Goal: Information Seeking & Learning: Check status

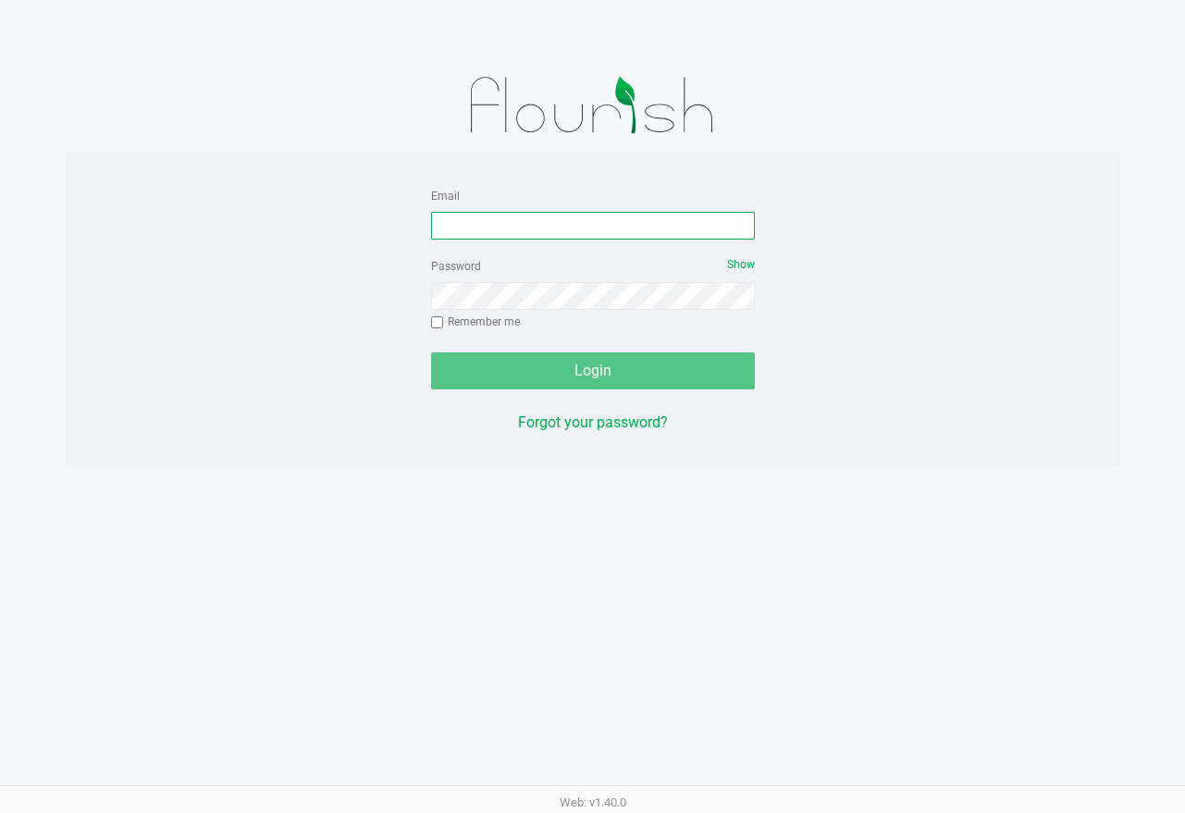
click at [508, 237] on input "Email" at bounding box center [593, 226] width 324 height 28
type input "[EMAIL_ADDRESS][DOMAIN_NAME]"
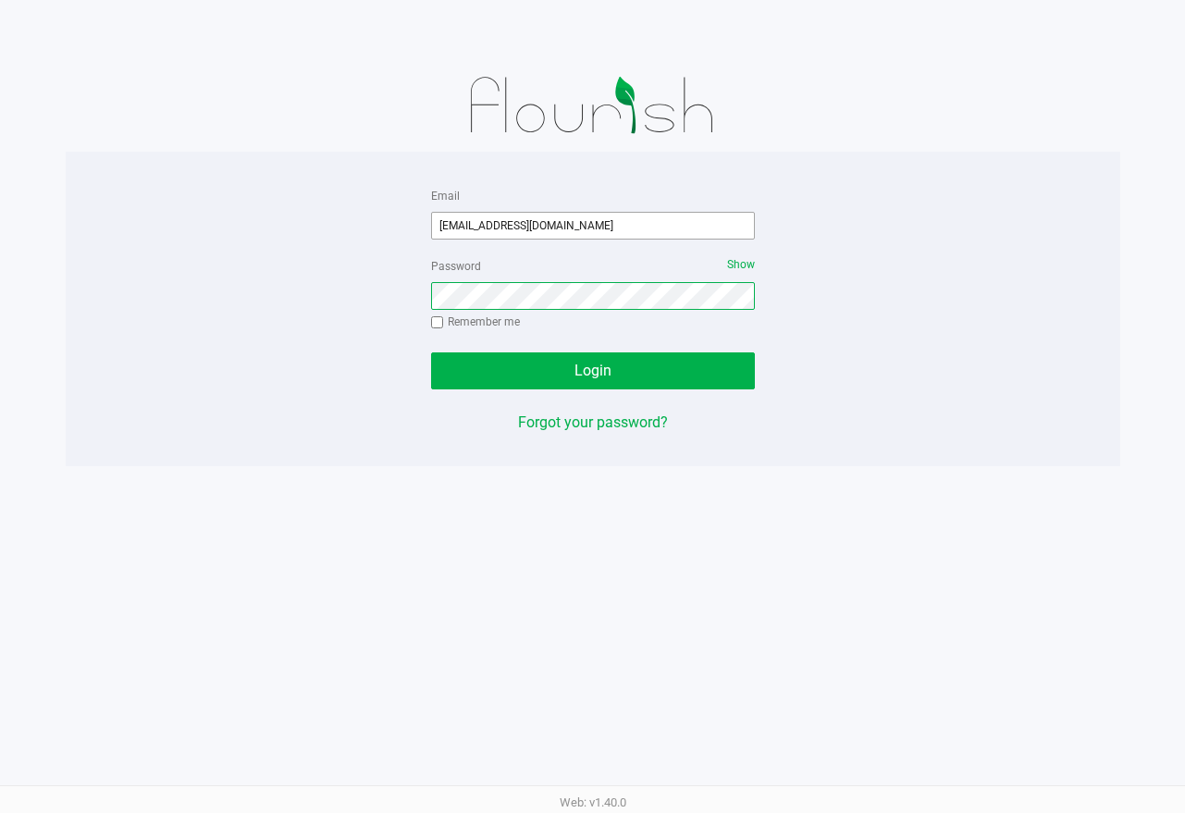
click at [431, 352] on button "Login" at bounding box center [593, 370] width 324 height 37
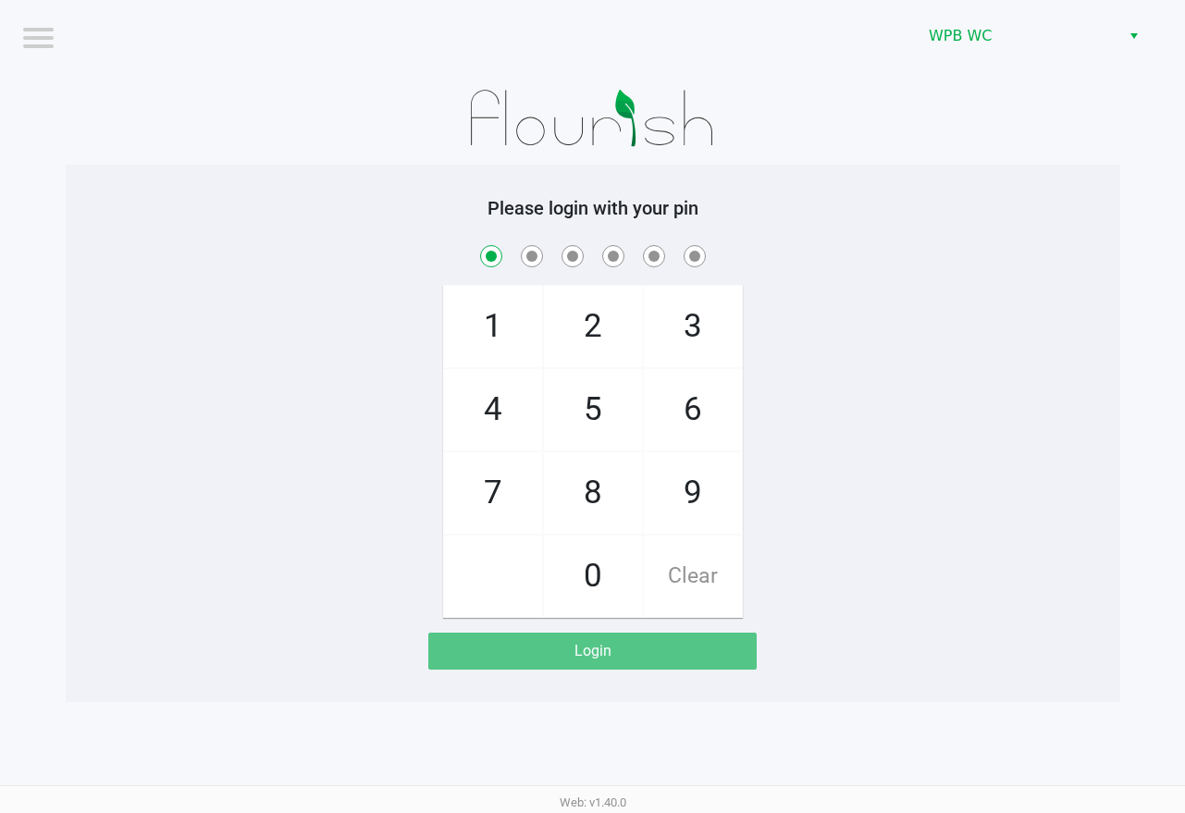
checkbox input "true"
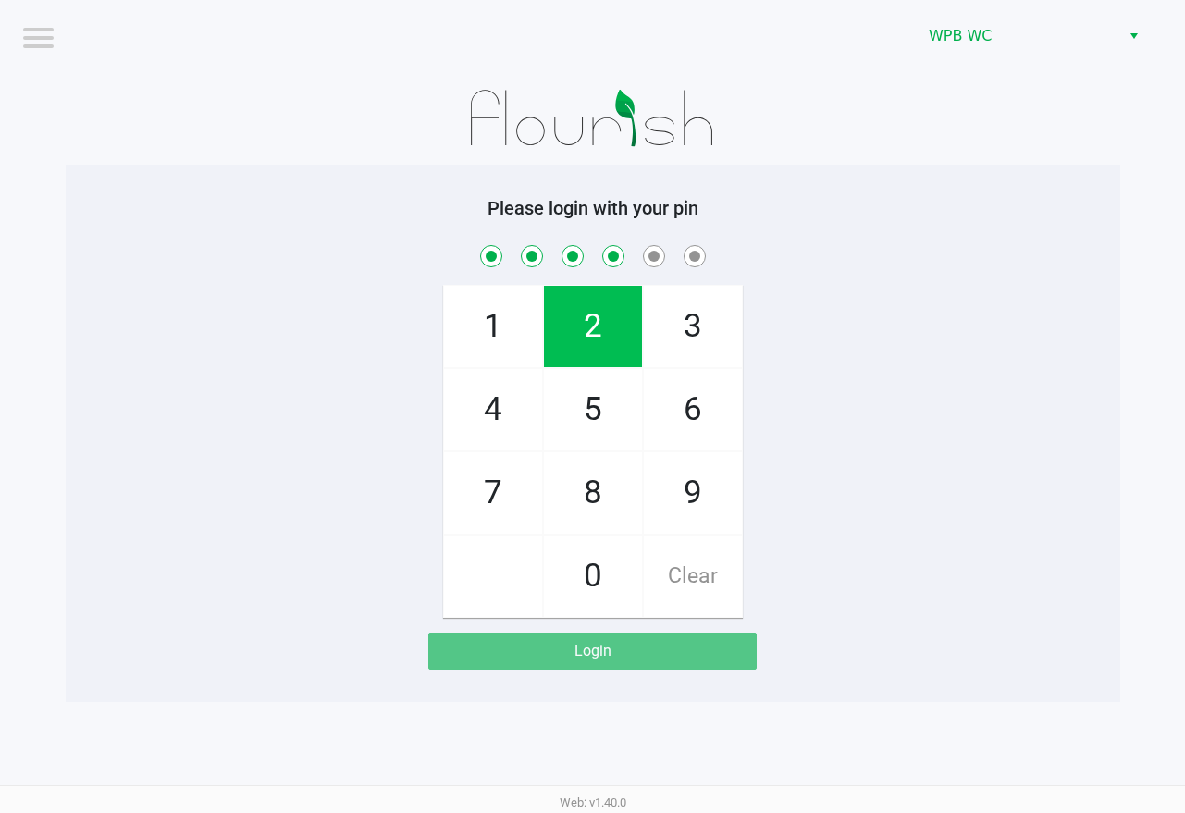
checkbox input "true"
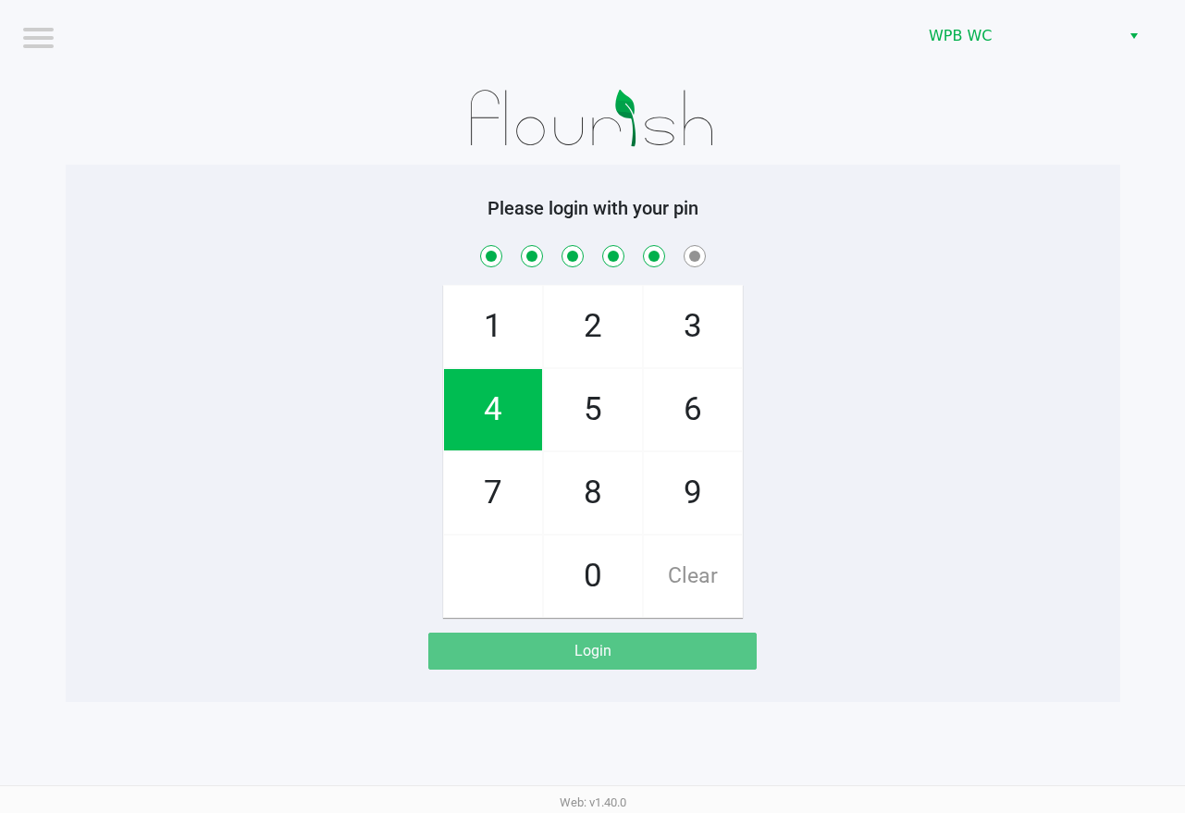
checkbox input "true"
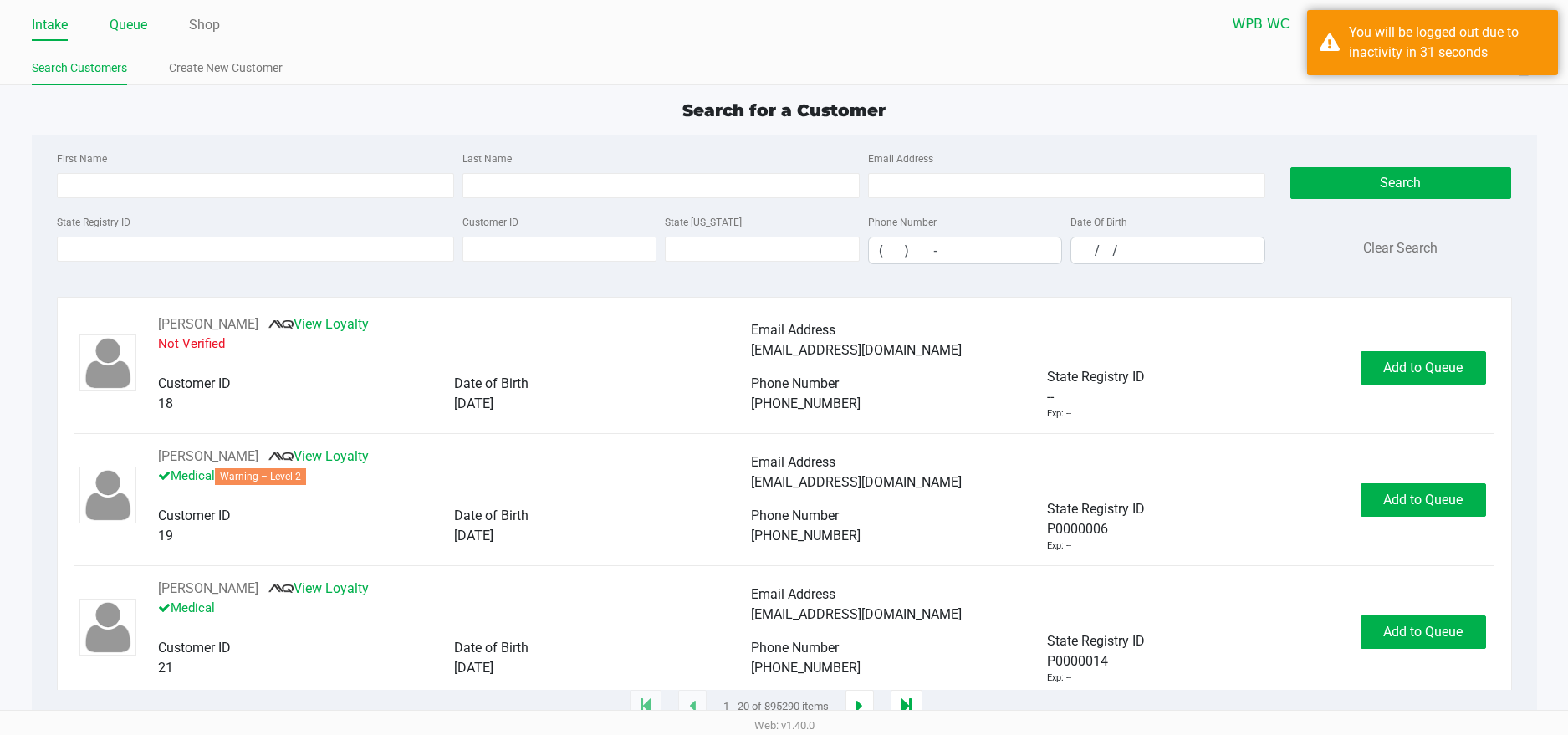
click at [135, 29] on link "Queue" at bounding box center [128, 25] width 38 height 24
click at [1071, 46] on div "You will be logged out due to inactivity in 31 seconds" at bounding box center [1447, 42] width 196 height 40
click at [240, 244] on input "State Registry ID" at bounding box center [255, 250] width 397 height 25
click at [241, 244] on input "State Registry ID" at bounding box center [255, 250] width 397 height 25
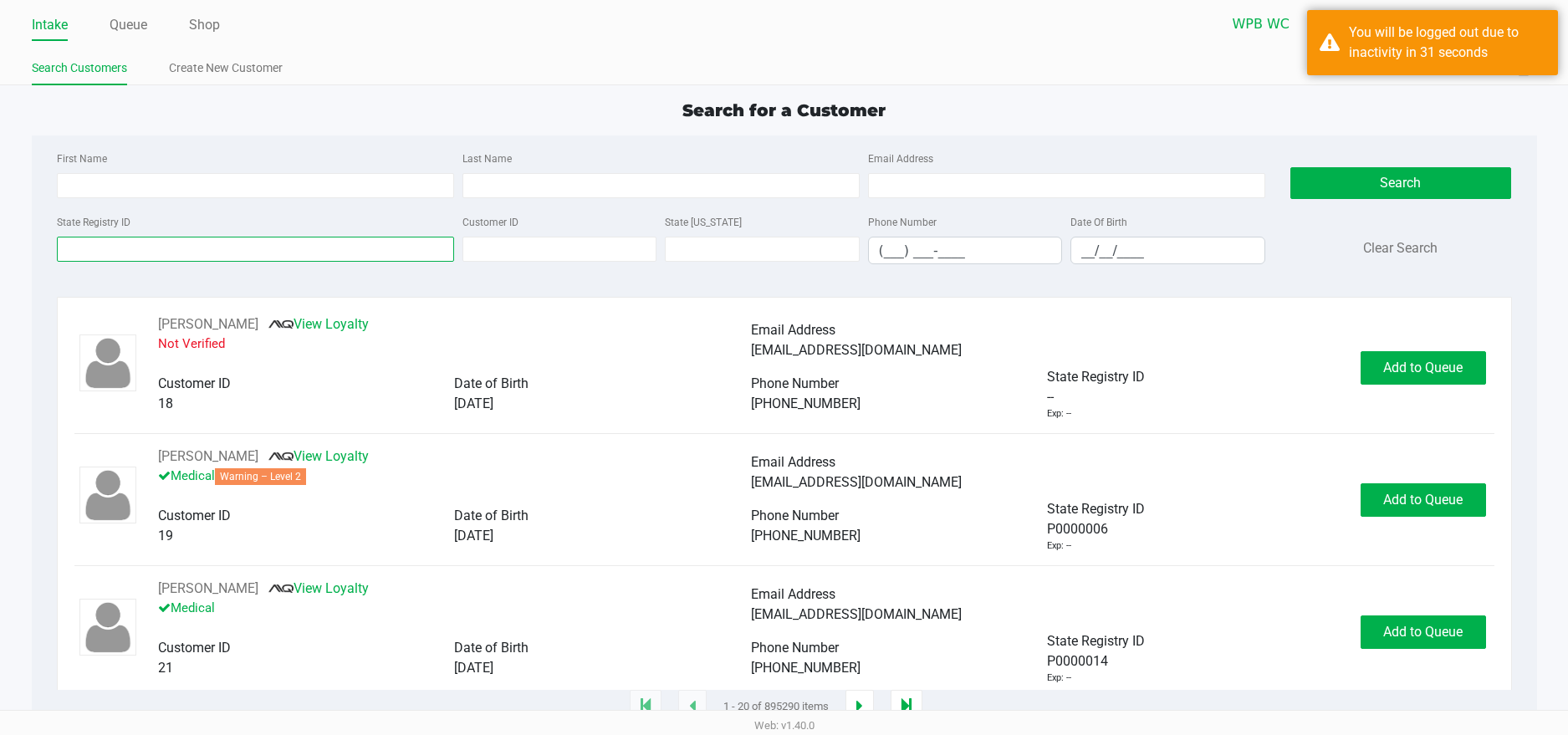
drag, startPoint x: 241, startPoint y: 244, endPoint x: 310, endPoint y: 203, distance: 80.3
click at [243, 244] on input "State Registry ID" at bounding box center [255, 250] width 397 height 25
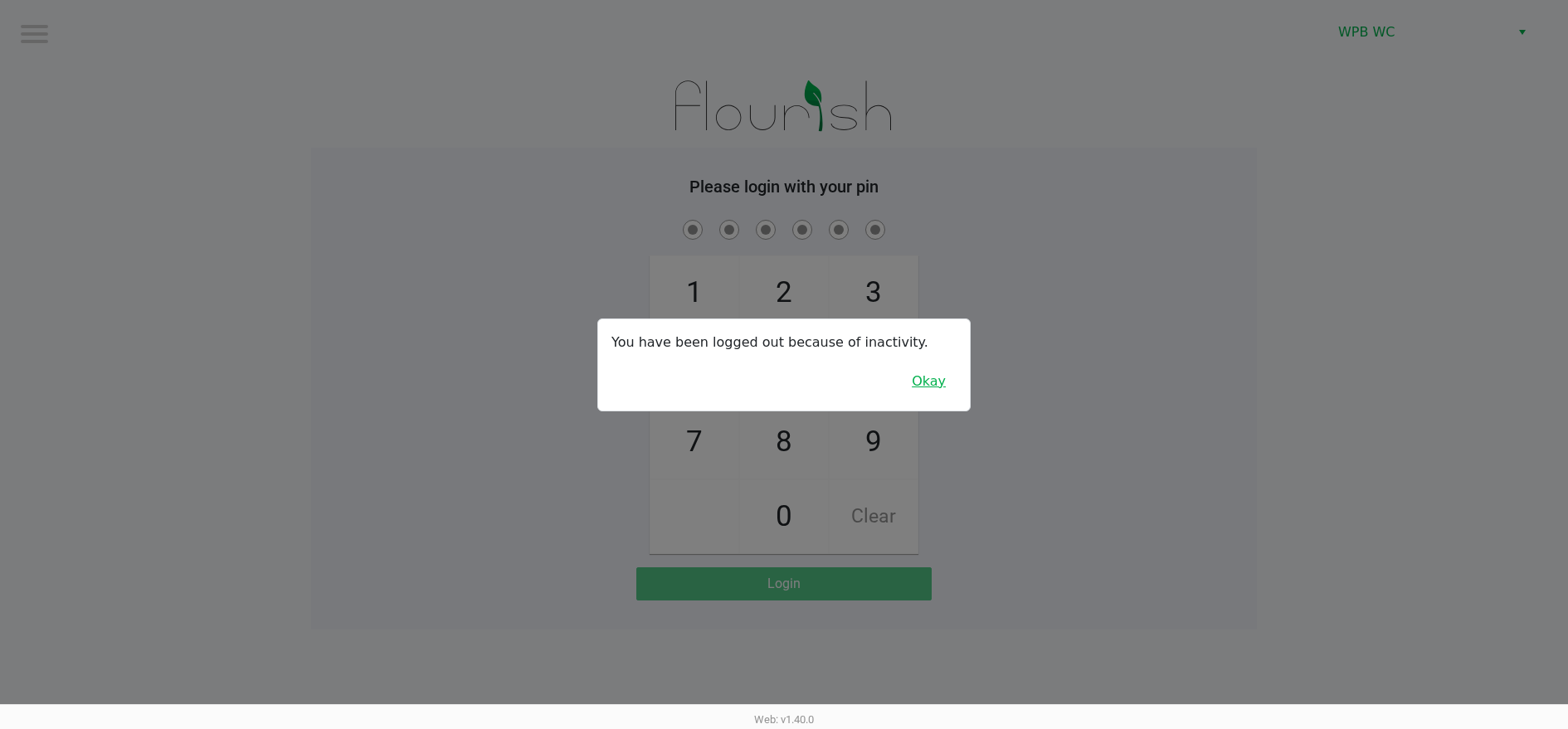
click at [932, 383] on button "Okay" at bounding box center [928, 381] width 56 height 31
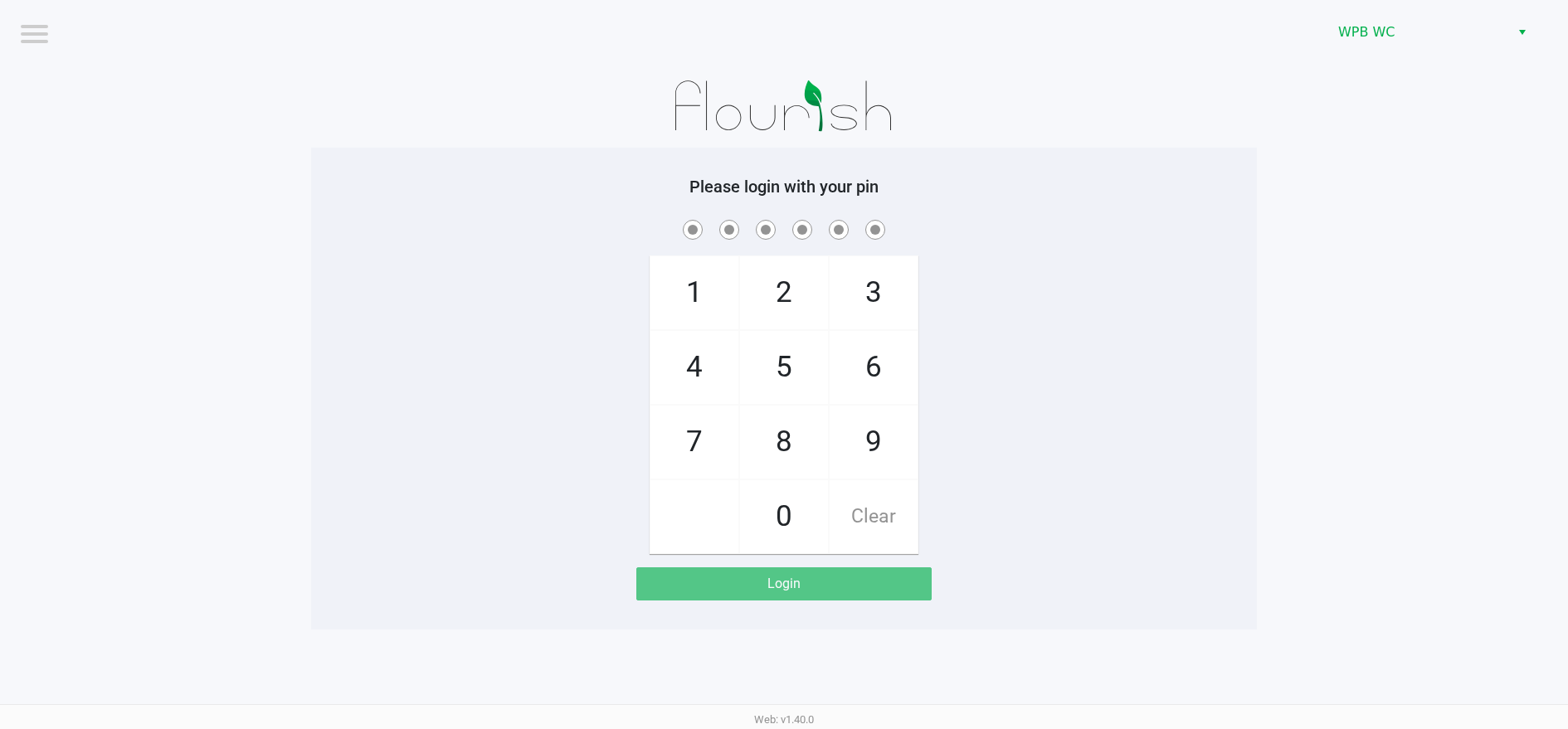
click at [932, 383] on div "1 4 7 2 5 8 0 3 6 9 Clear" at bounding box center [784, 385] width 945 height 337
drag, startPoint x: 763, startPoint y: 330, endPoint x: 786, endPoint y: 325, distance: 23.5
click at [784, 325] on div "2 5 8 0" at bounding box center [784, 404] width 90 height 299
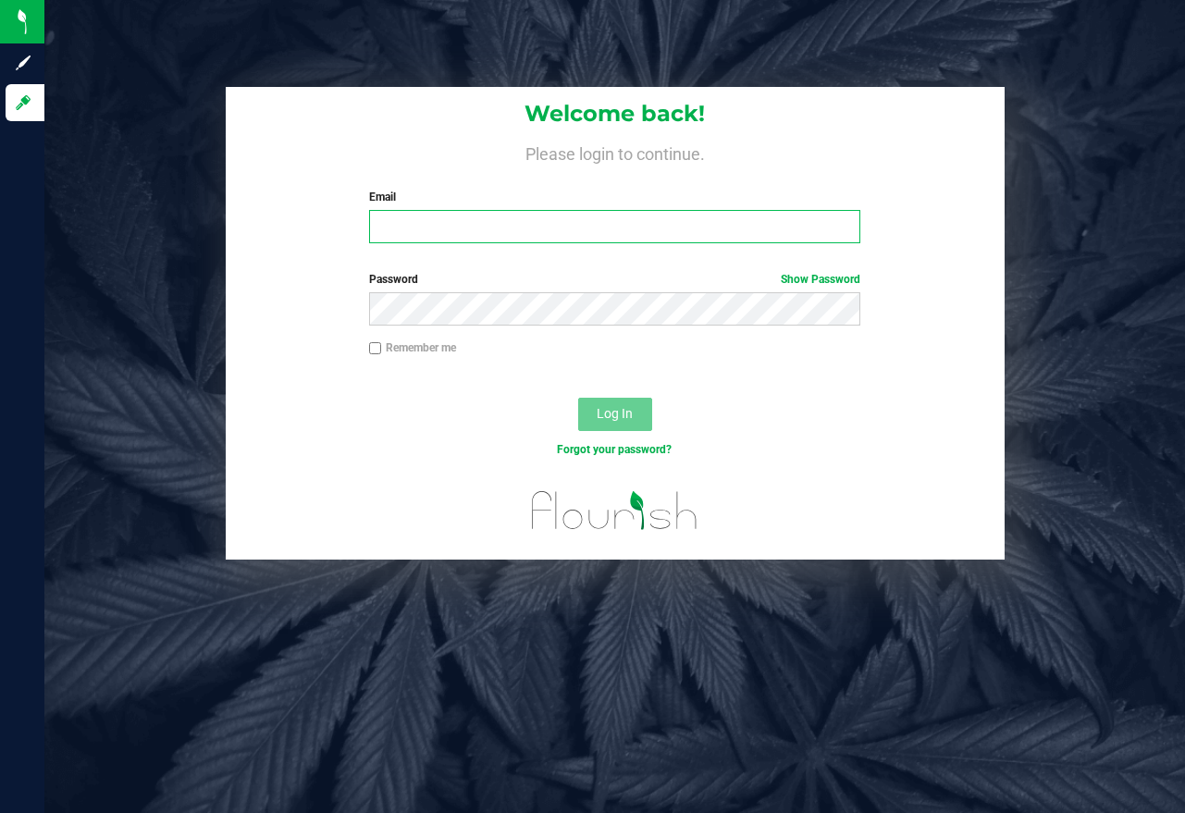
click at [531, 231] on input "Email" at bounding box center [614, 226] width 491 height 33
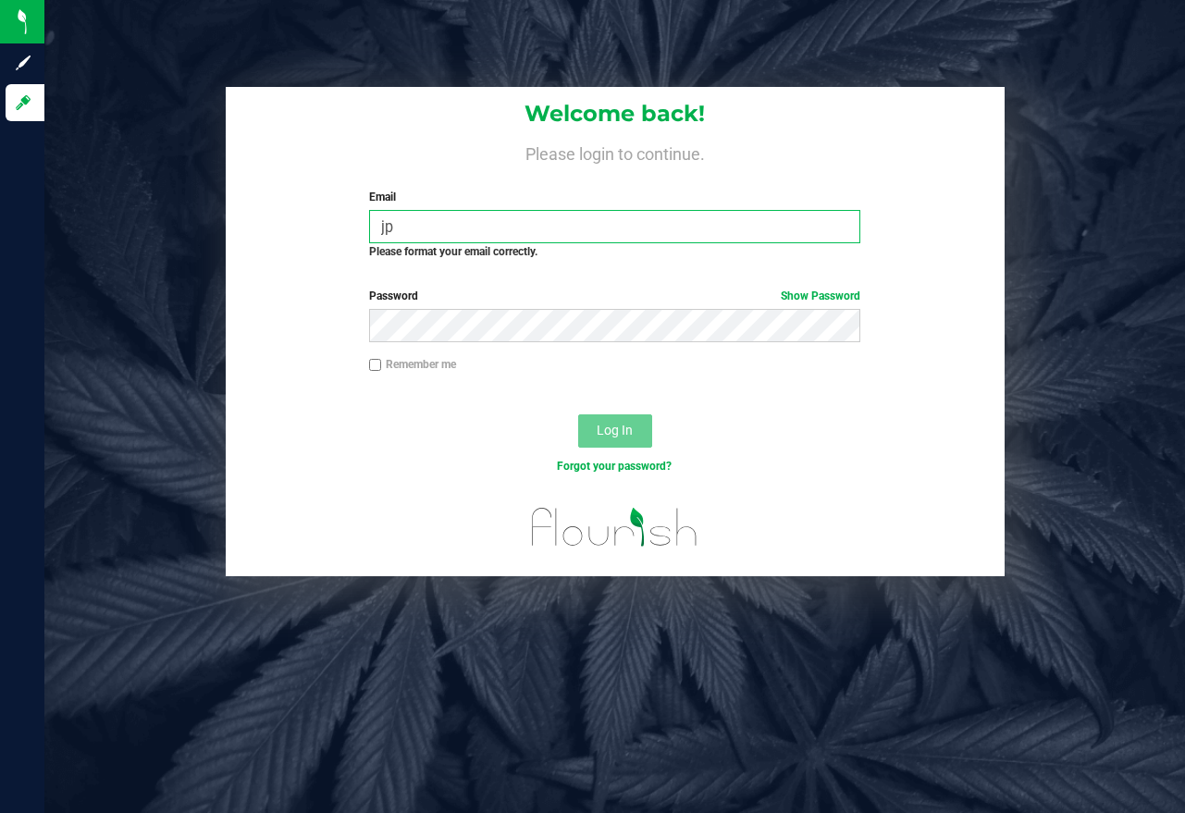
type input "j"
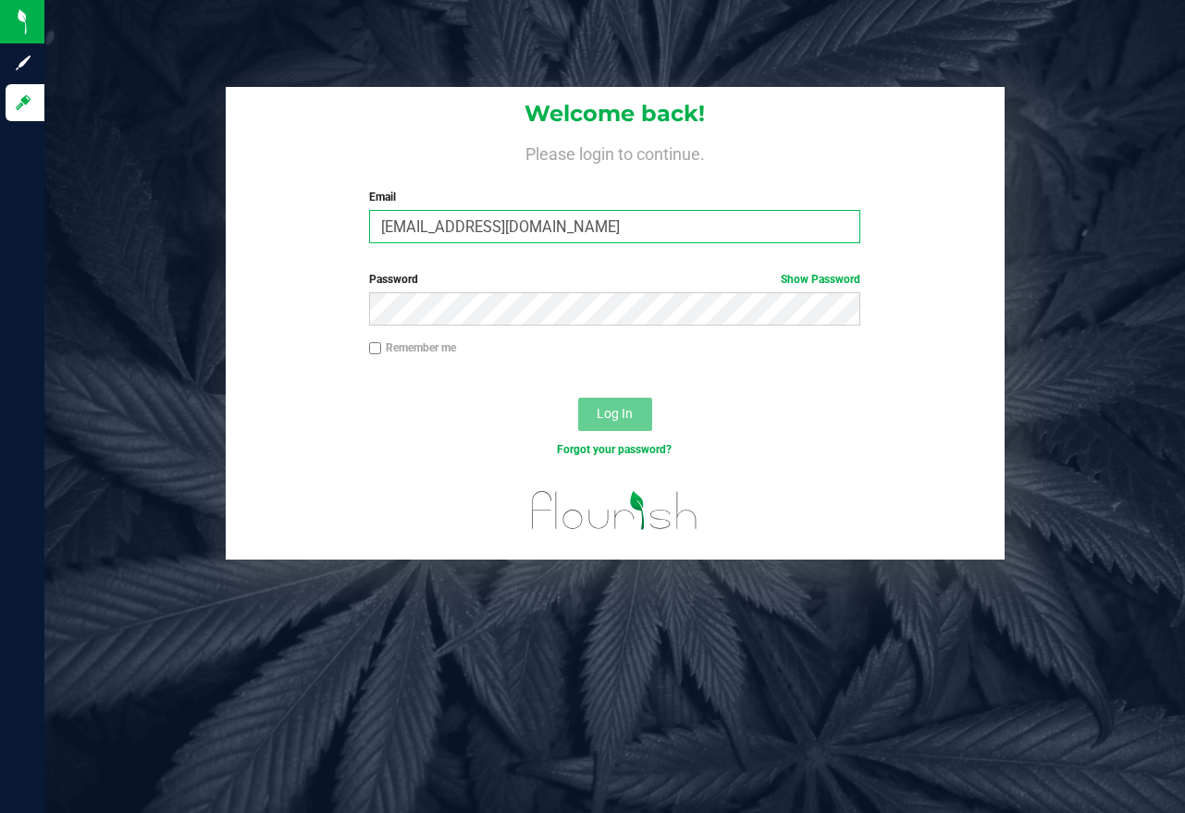
type input "[EMAIL_ADDRESS][DOMAIN_NAME]"
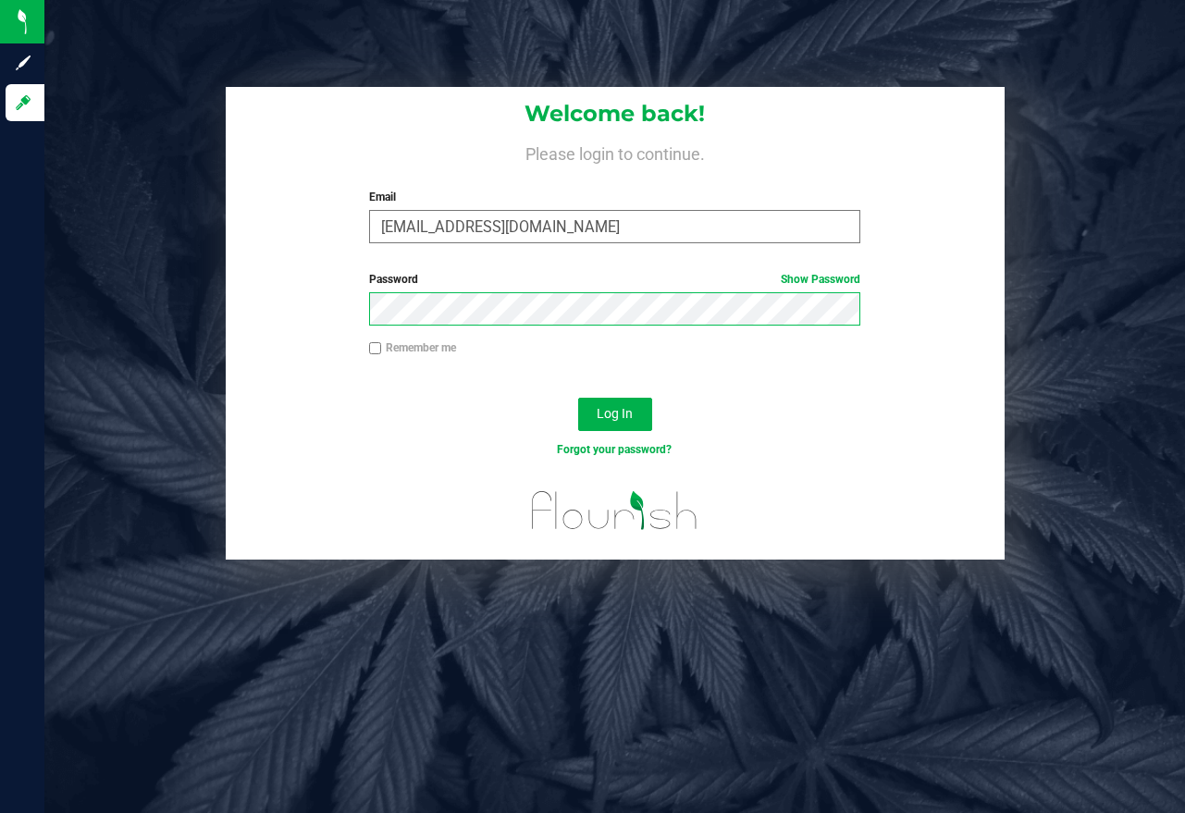
click at [578, 398] on button "Log In" at bounding box center [615, 414] width 74 height 33
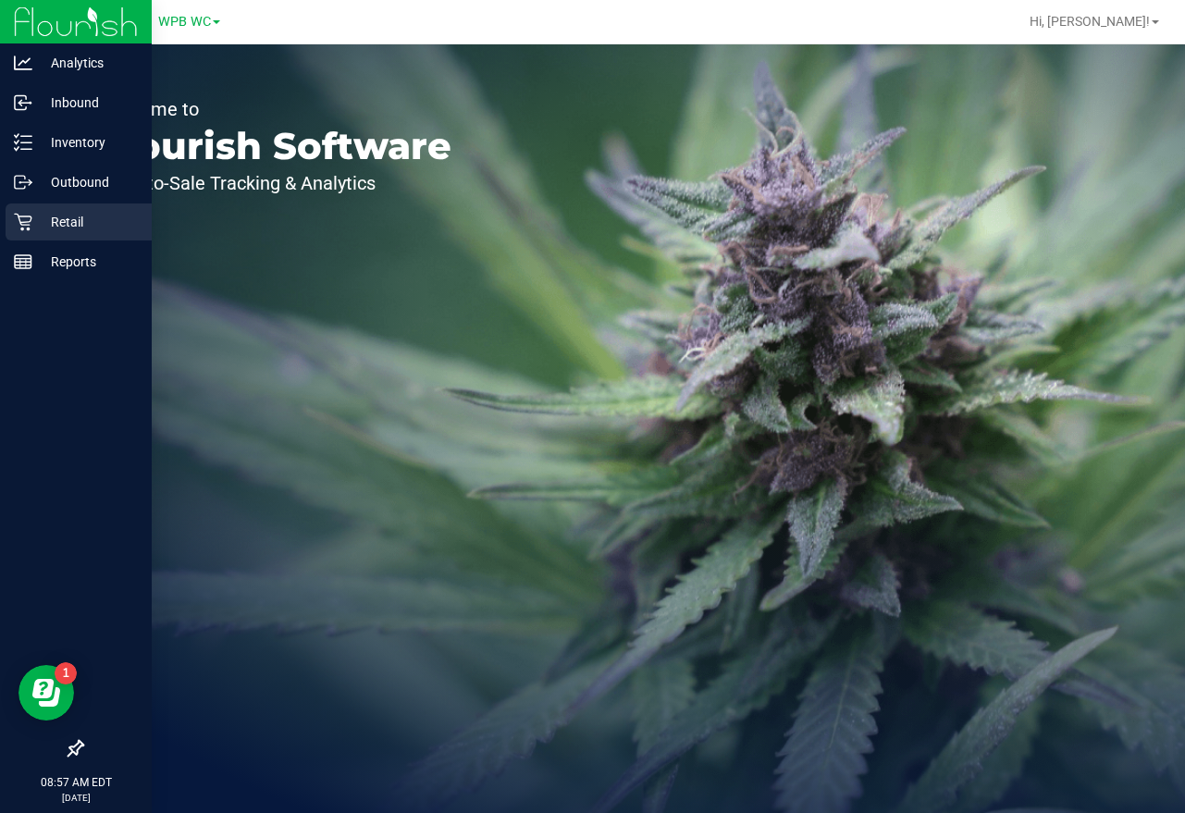
click at [31, 221] on icon at bounding box center [23, 222] width 18 height 18
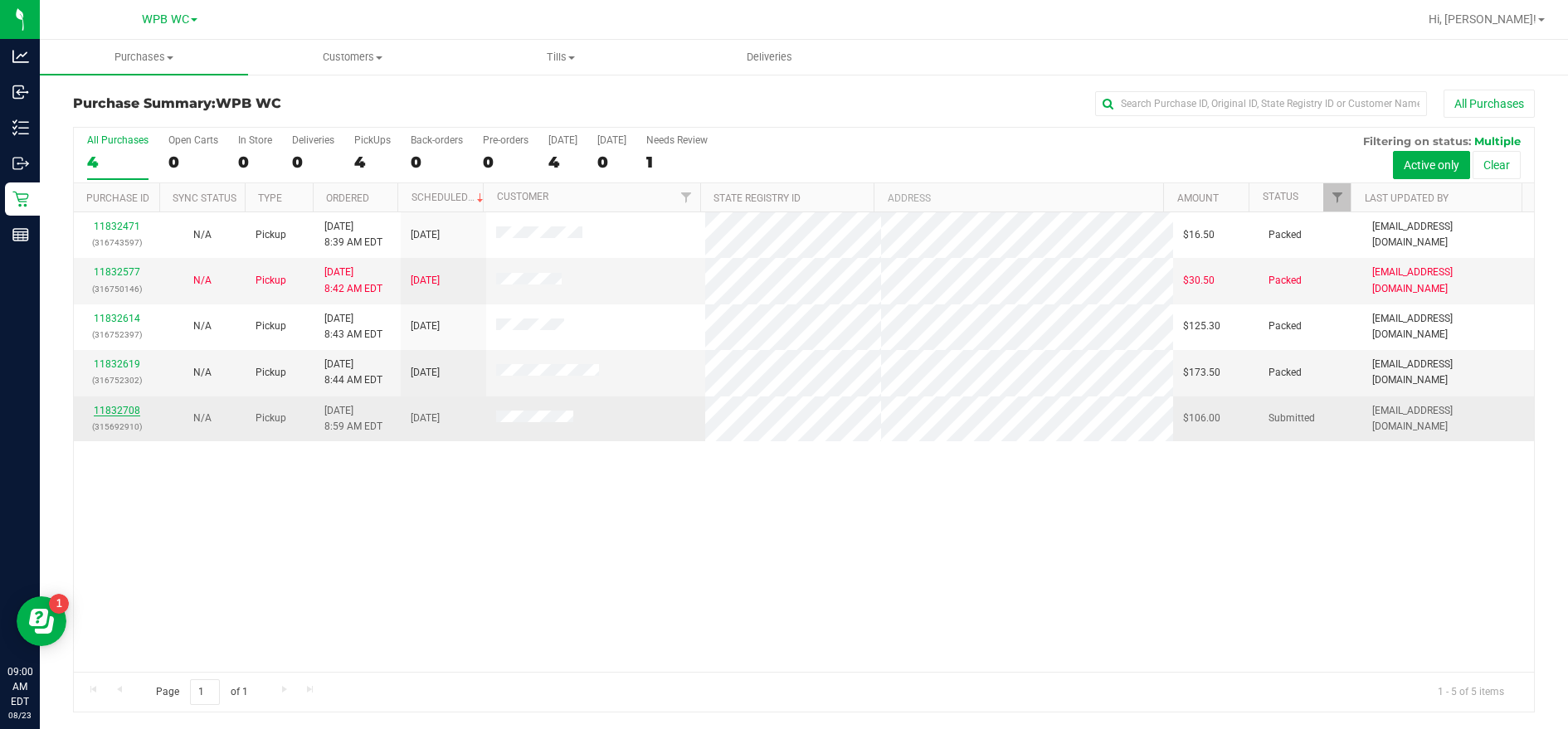
click at [113, 414] on link "11832708" at bounding box center [117, 410] width 47 height 12
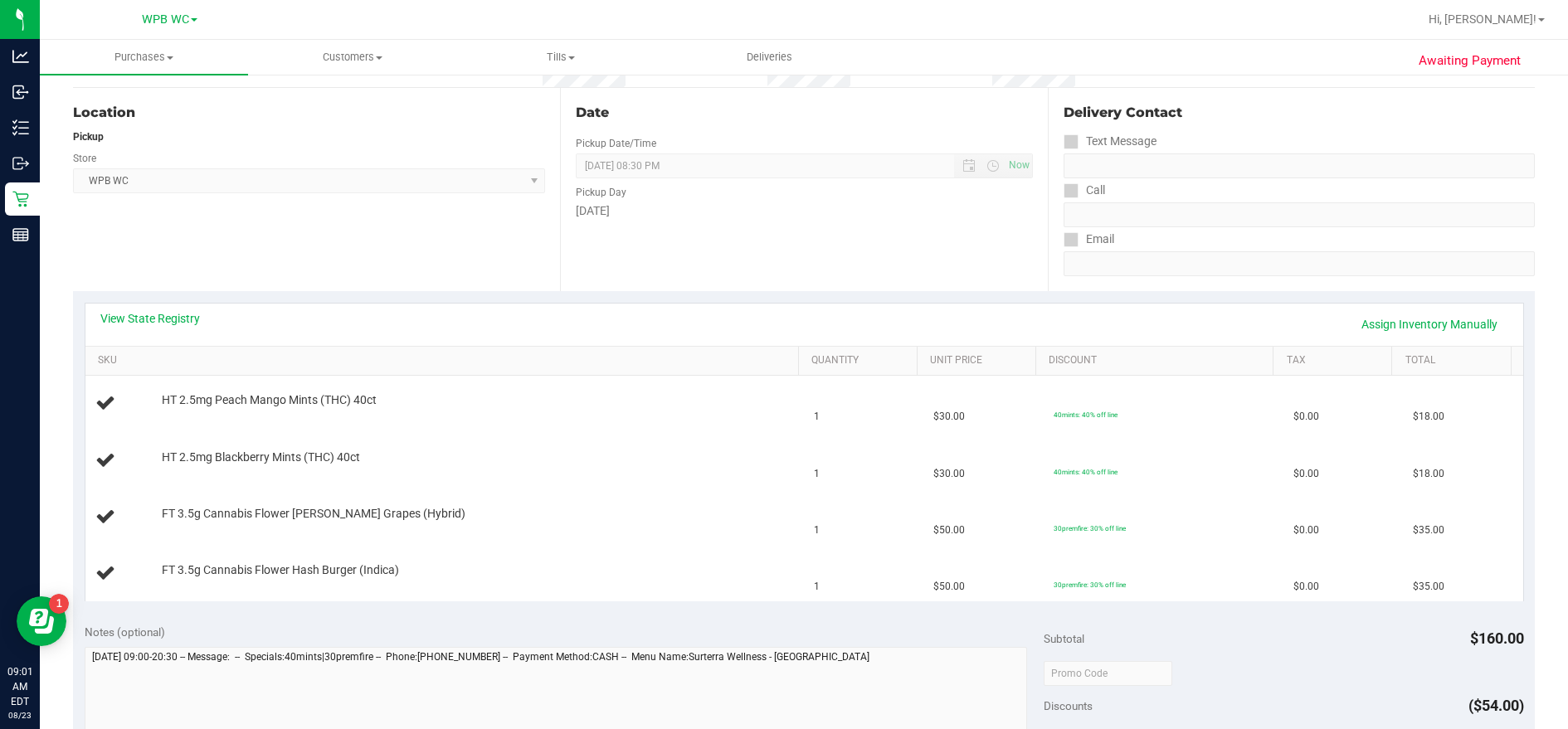
scroll to position [248, 0]
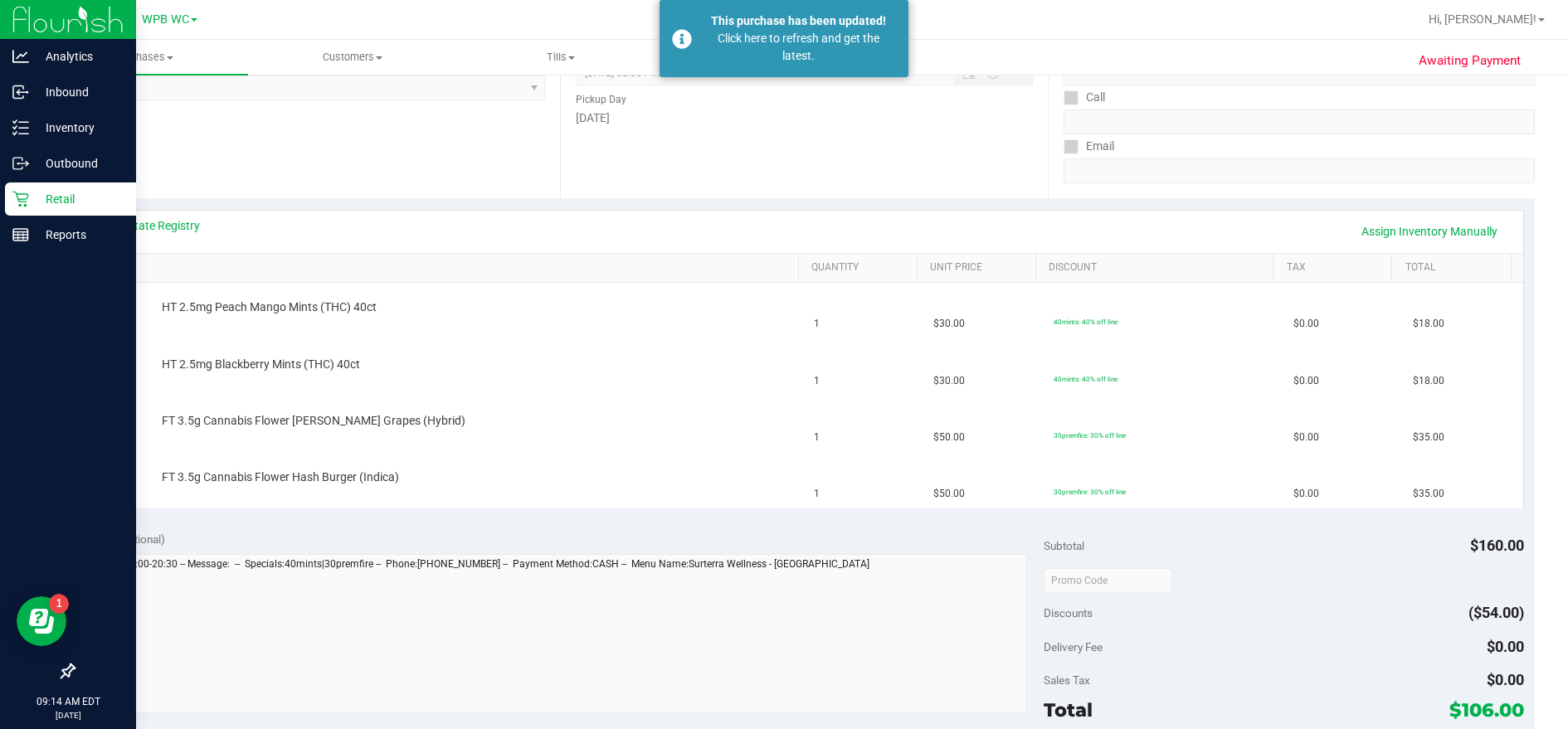
click at [39, 195] on p "Retail" at bounding box center [78, 199] width 100 height 20
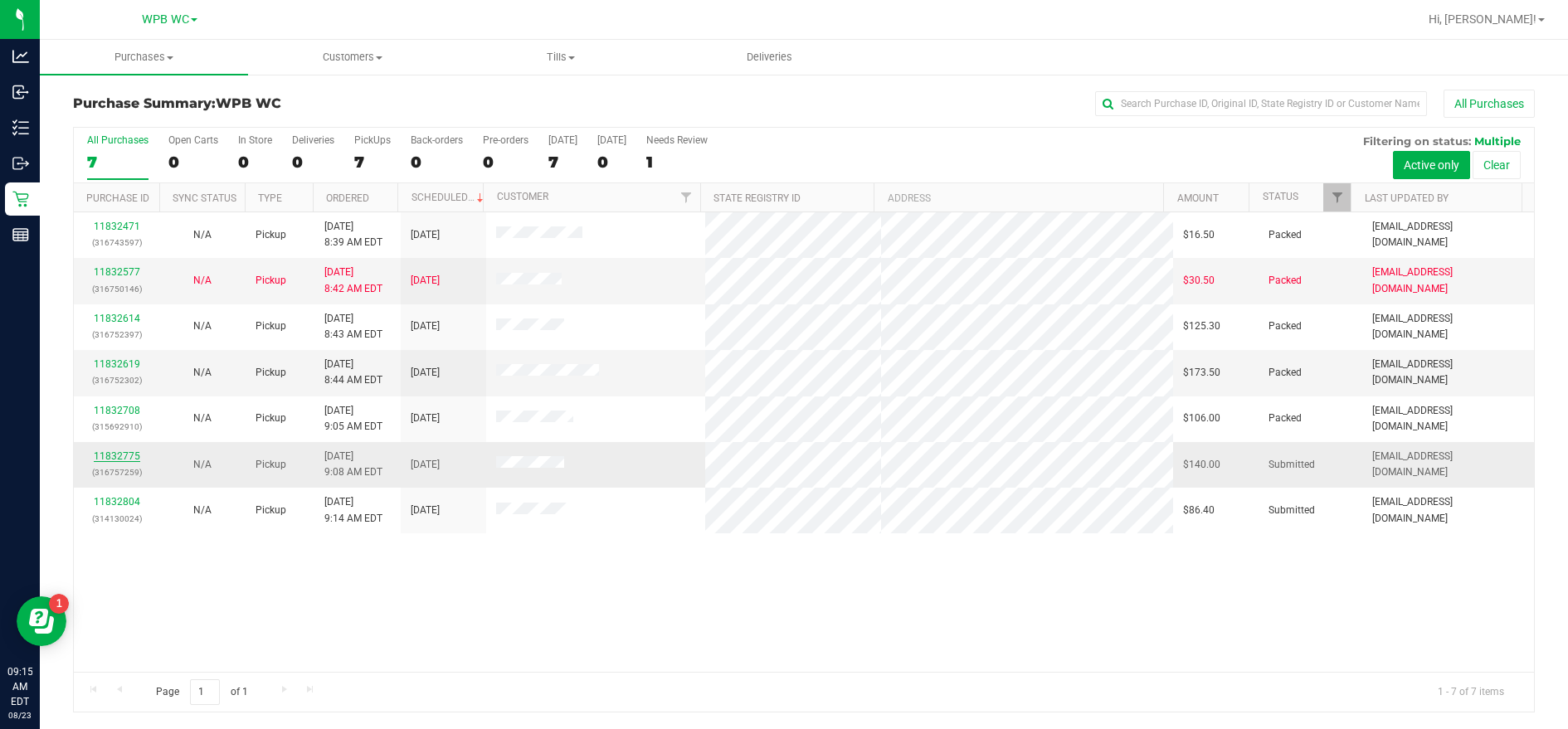
click at [124, 459] on link "11832775" at bounding box center [117, 456] width 47 height 12
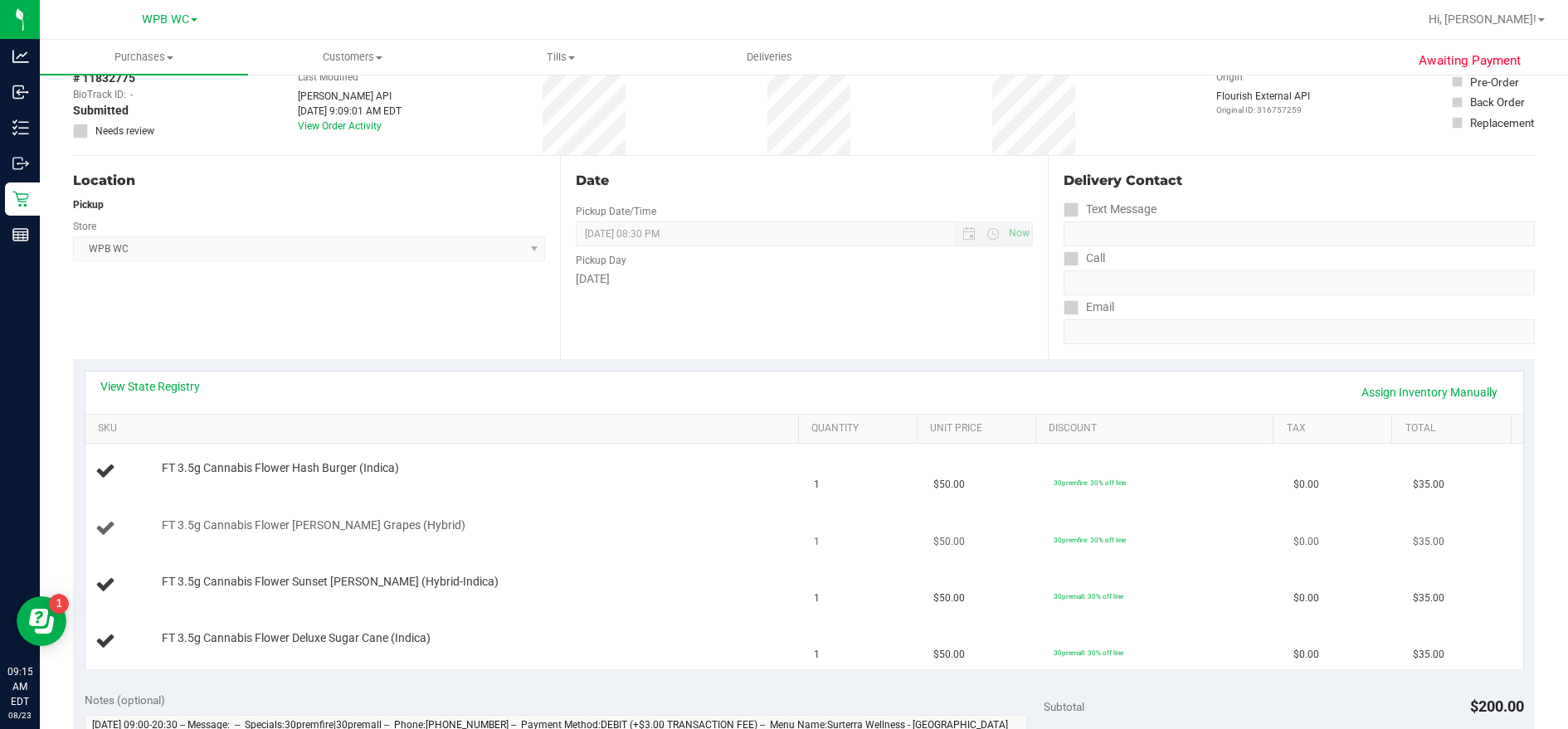
scroll to position [82, 0]
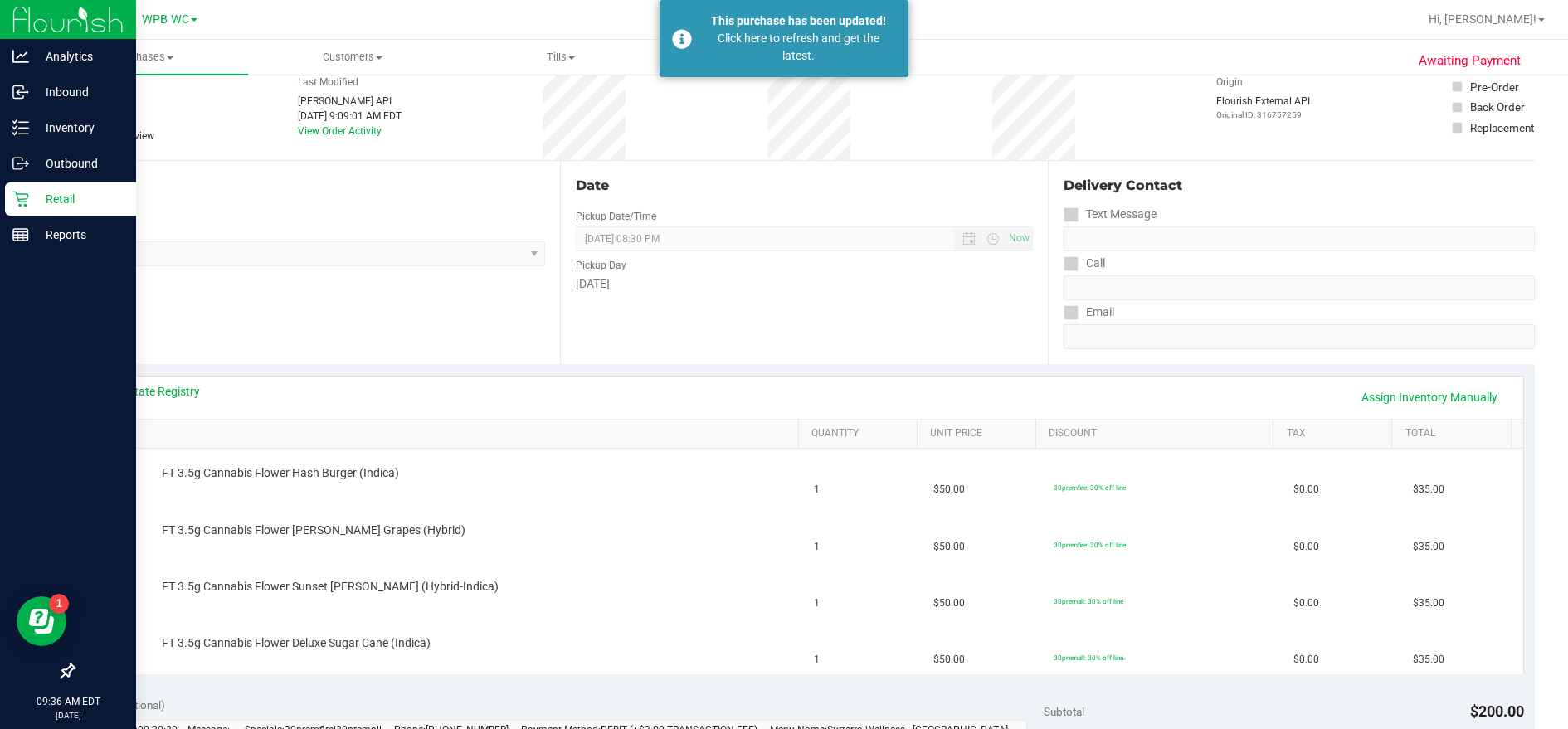
click at [63, 197] on p "Retail" at bounding box center [78, 199] width 100 height 20
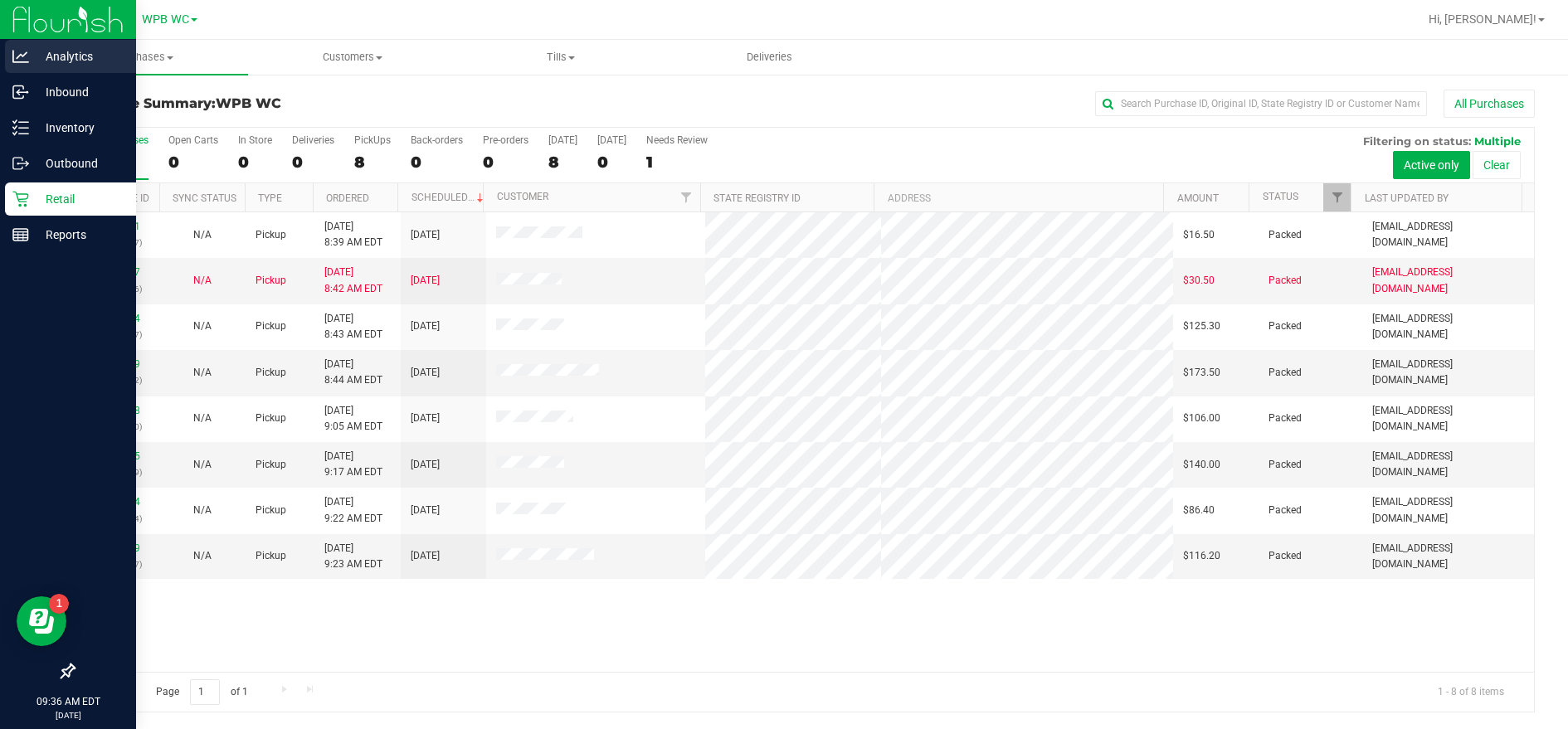
click at [66, 53] on p "Analytics" at bounding box center [78, 56] width 100 height 20
